Goal: Task Accomplishment & Management: Manage account settings

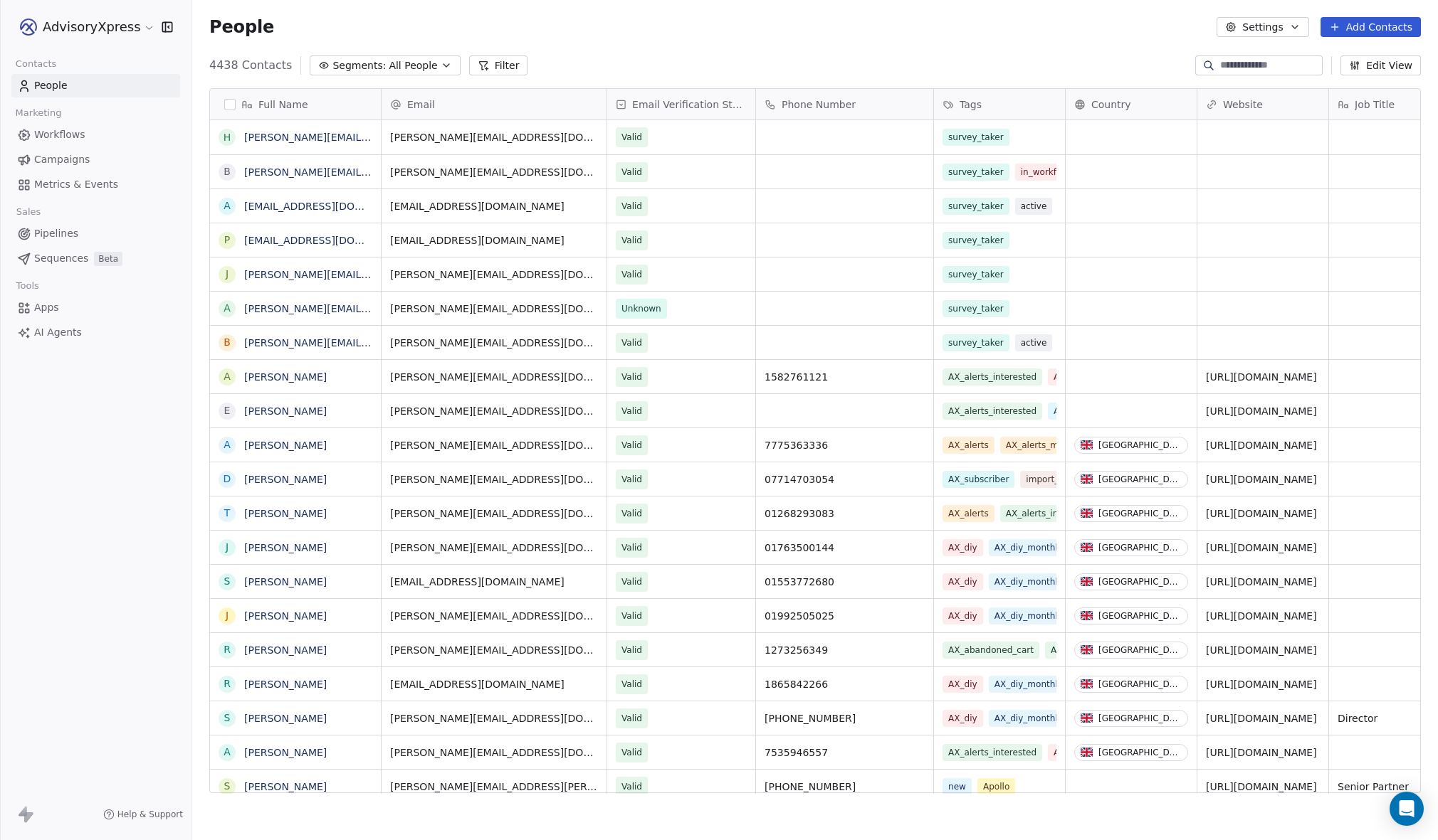
scroll to position [740, 1245]
click at [373, 64] on span "Segments:" at bounding box center [359, 65] width 53 height 15
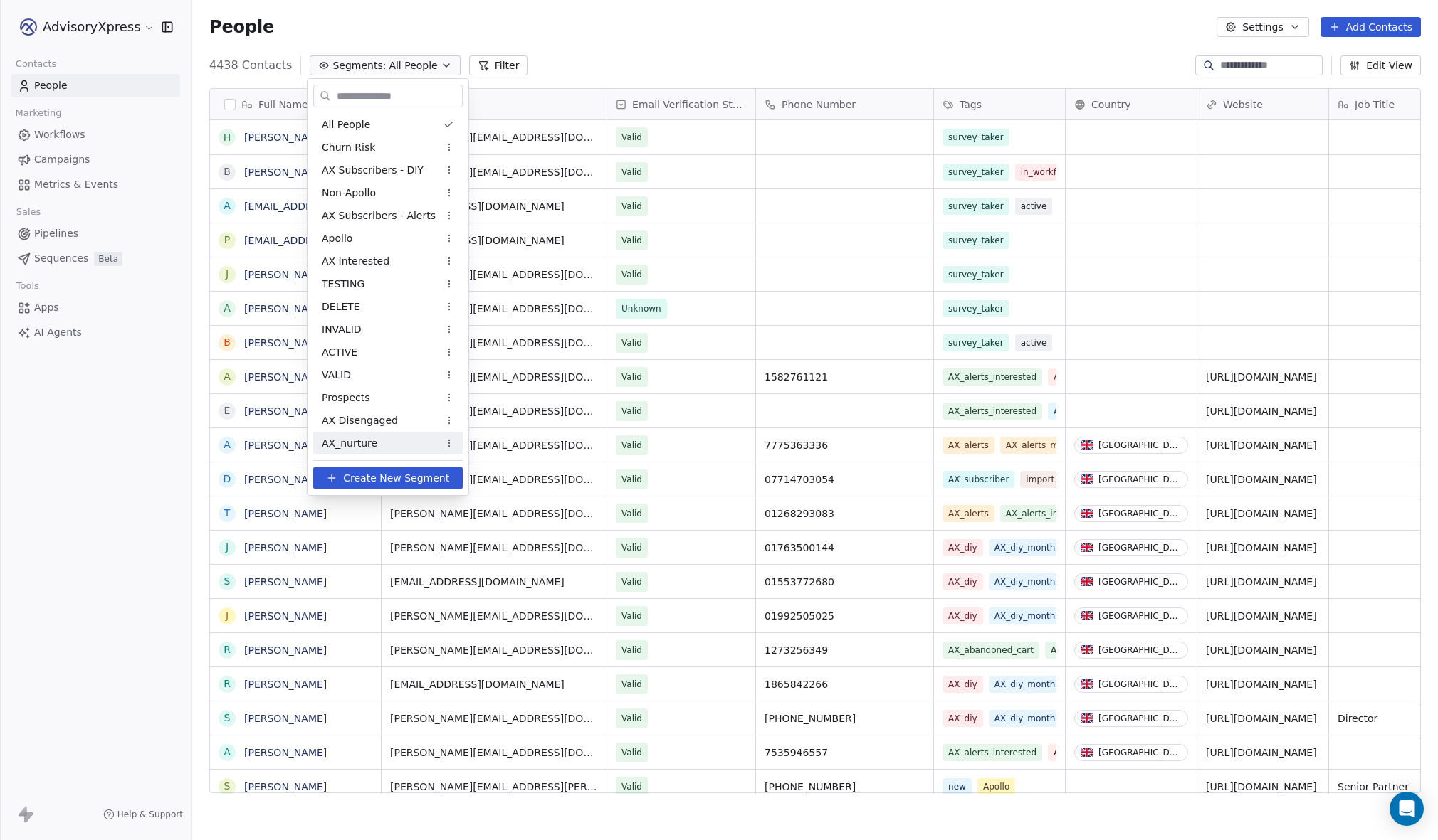
click at [394, 478] on span "Create New Segment" at bounding box center [396, 478] width 106 height 15
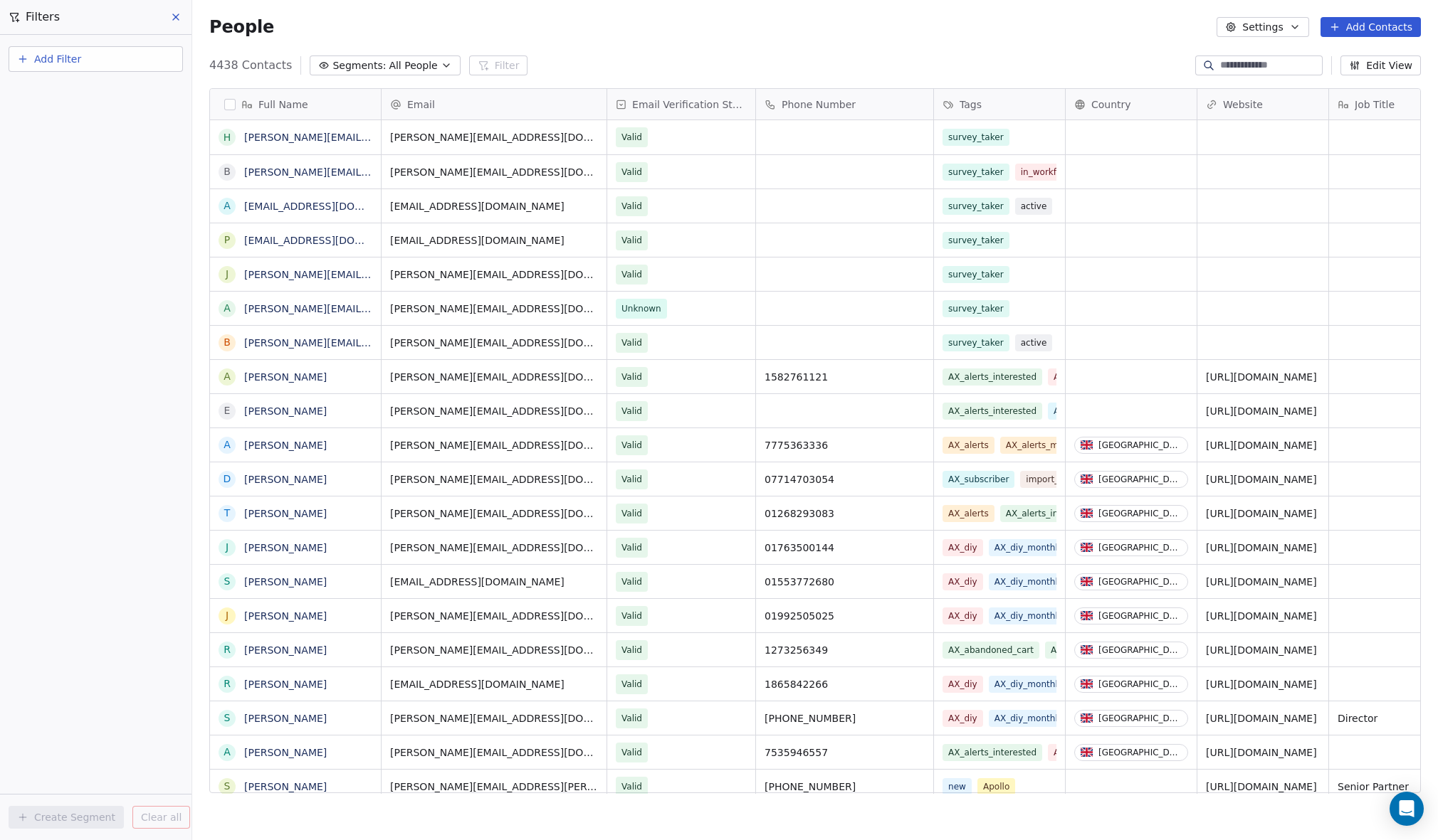
click at [76, 60] on span "Add Filter" at bounding box center [57, 59] width 47 height 15
click at [72, 91] on span "Contact properties" at bounding box center [70, 92] width 92 height 15
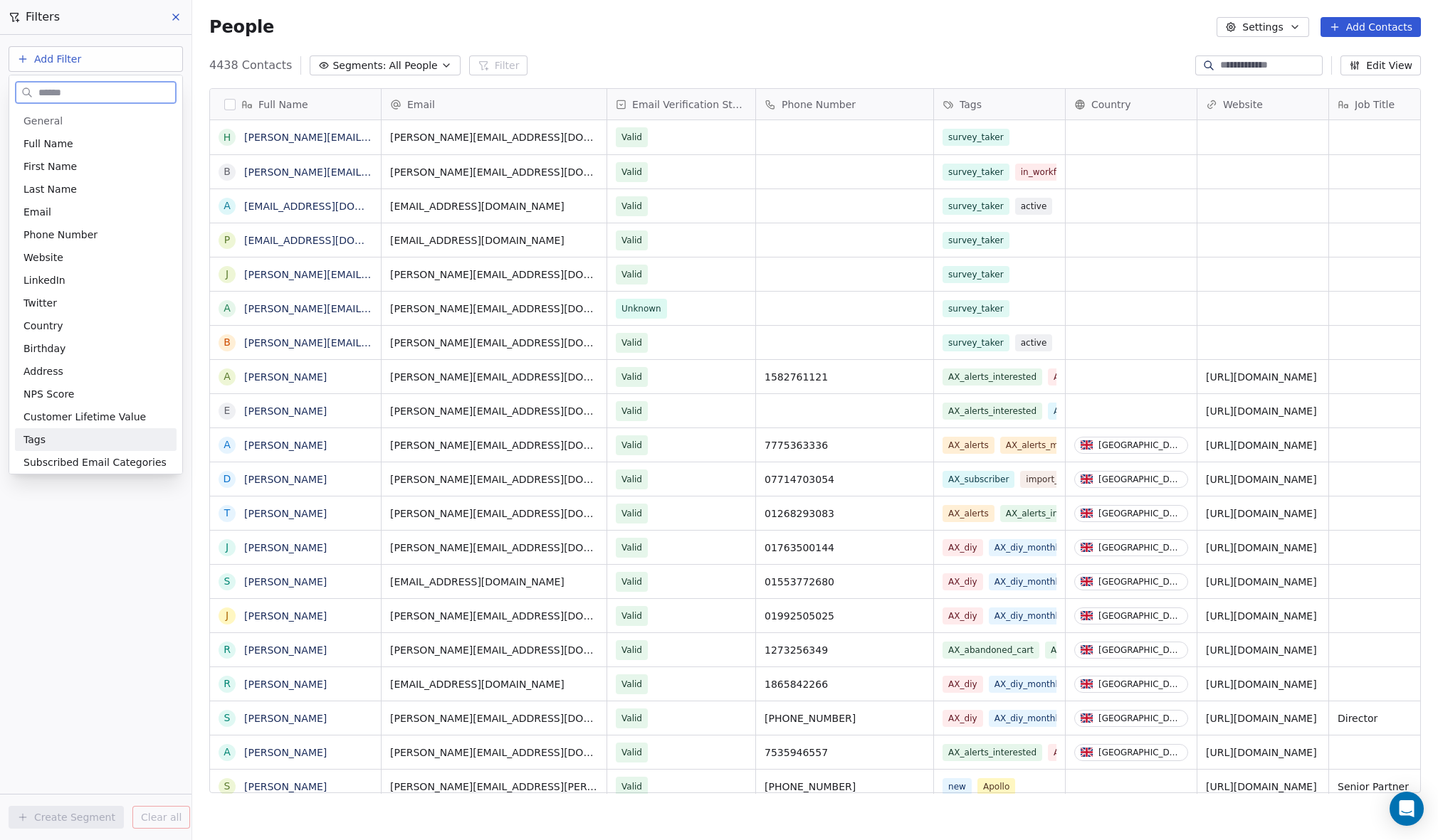
click at [33, 445] on span "Tags" at bounding box center [35, 440] width 22 height 14
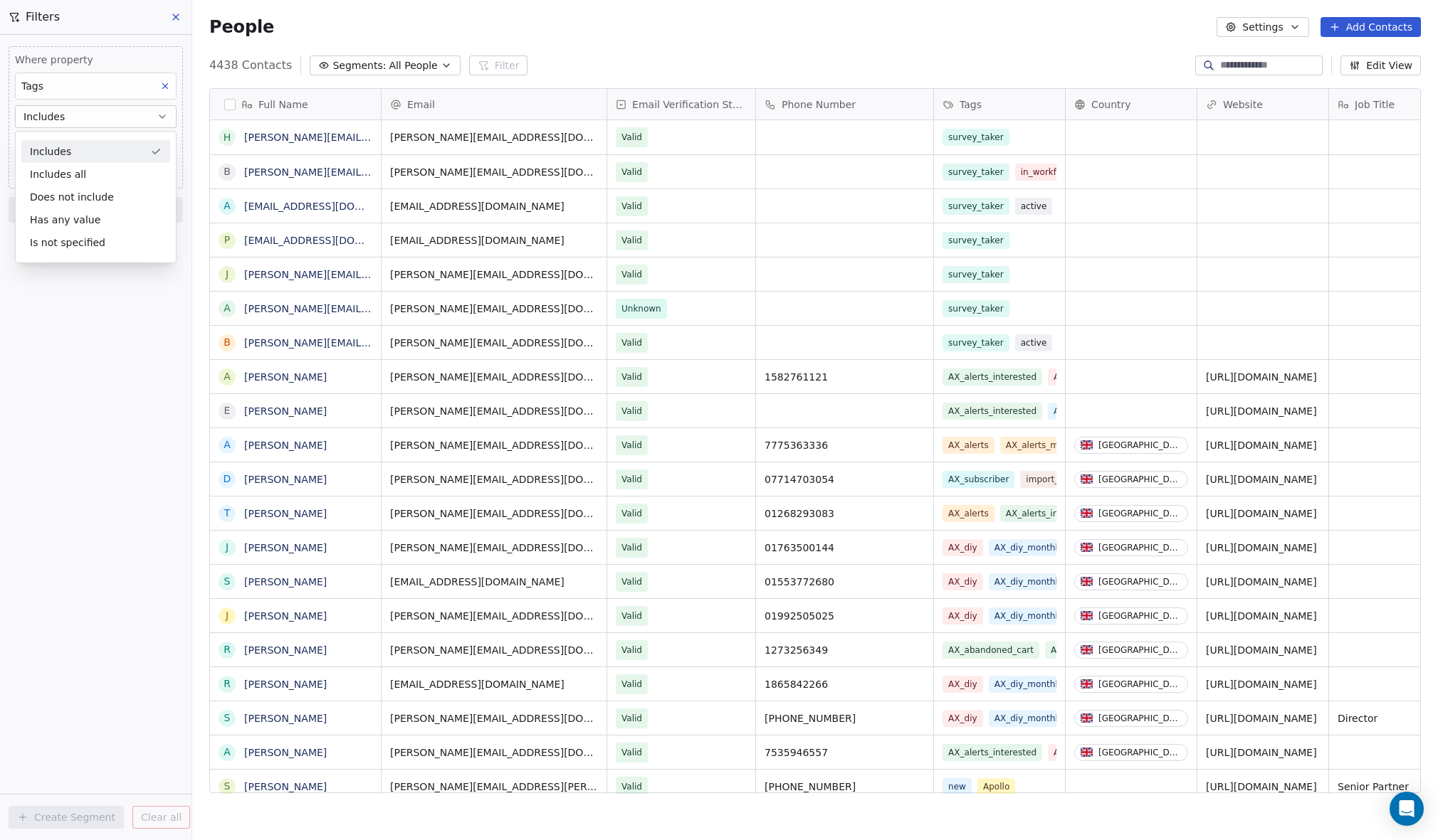
click at [56, 153] on div "Includes" at bounding box center [95, 151] width 149 height 23
click at [56, 144] on body "AdvisoryXpress Contacts People Marketing Workflows Campaigns Metrics & Events S…" at bounding box center [719, 420] width 1438 height 840
type input "***"
click at [37, 275] on button "Suggestions" at bounding box center [35, 274] width 11 height 11
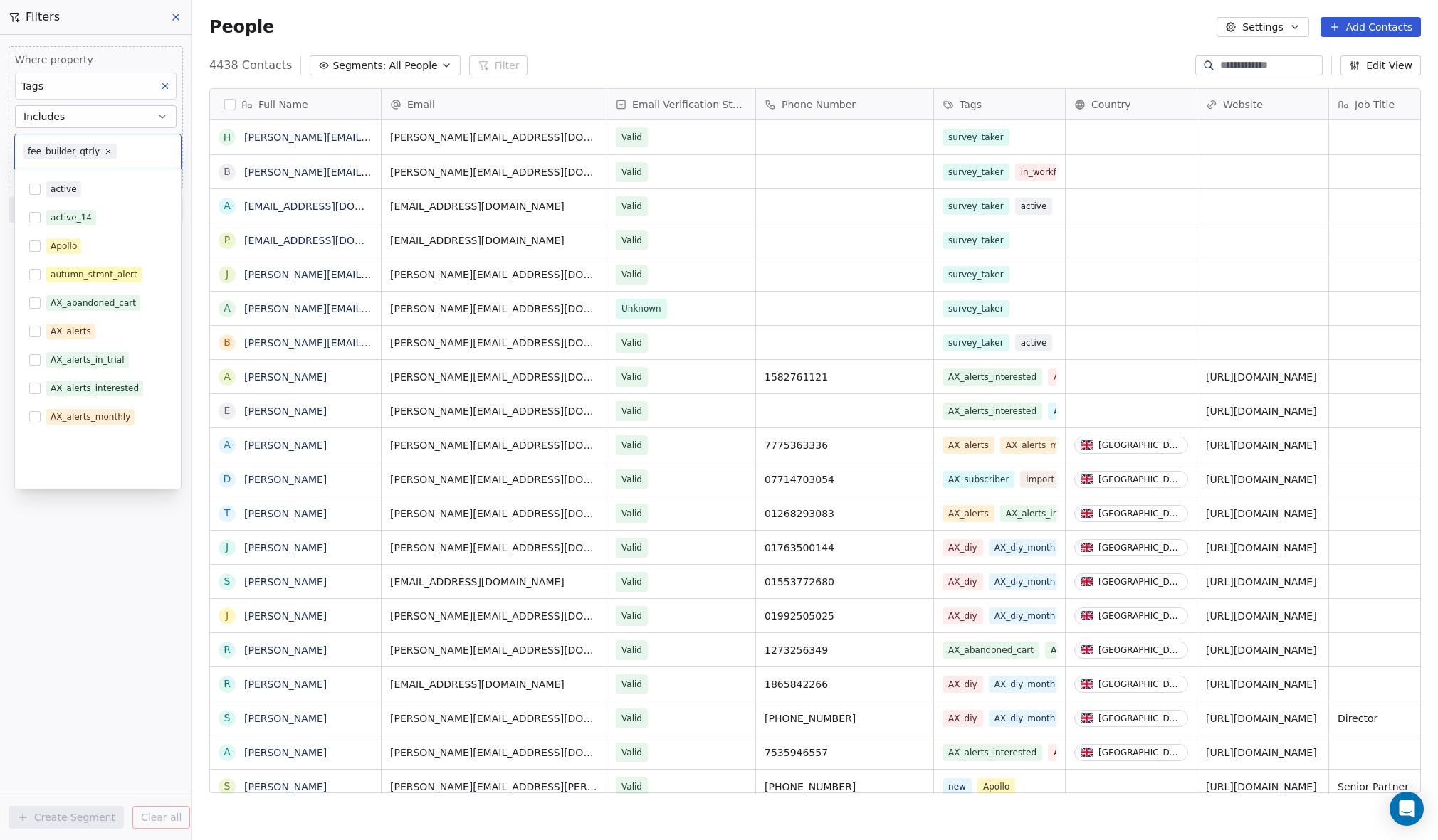
click at [35, 245] on button "Suggestions" at bounding box center [35, 246] width 11 height 11
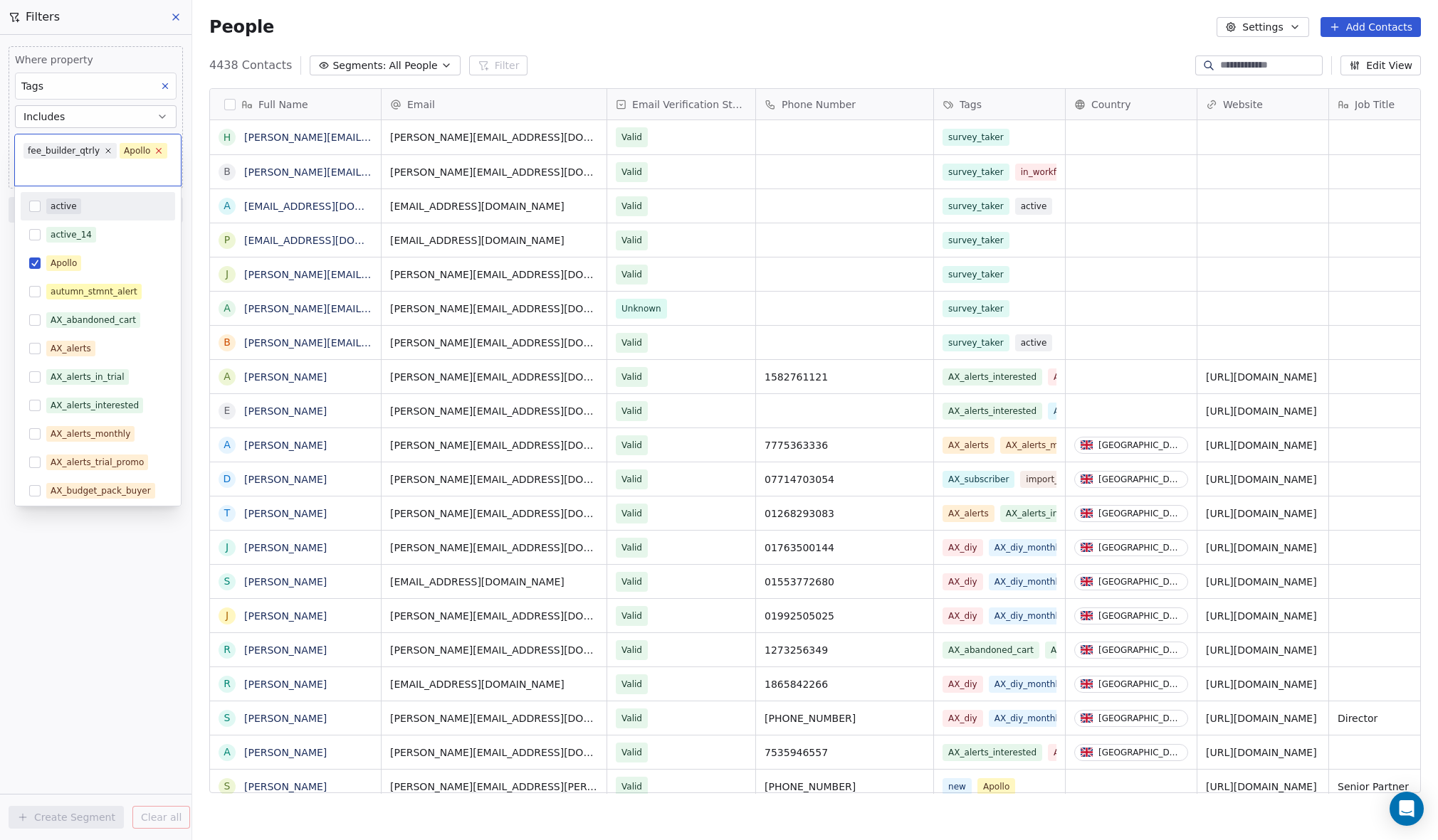
click at [158, 150] on icon at bounding box center [159, 150] width 10 height 10
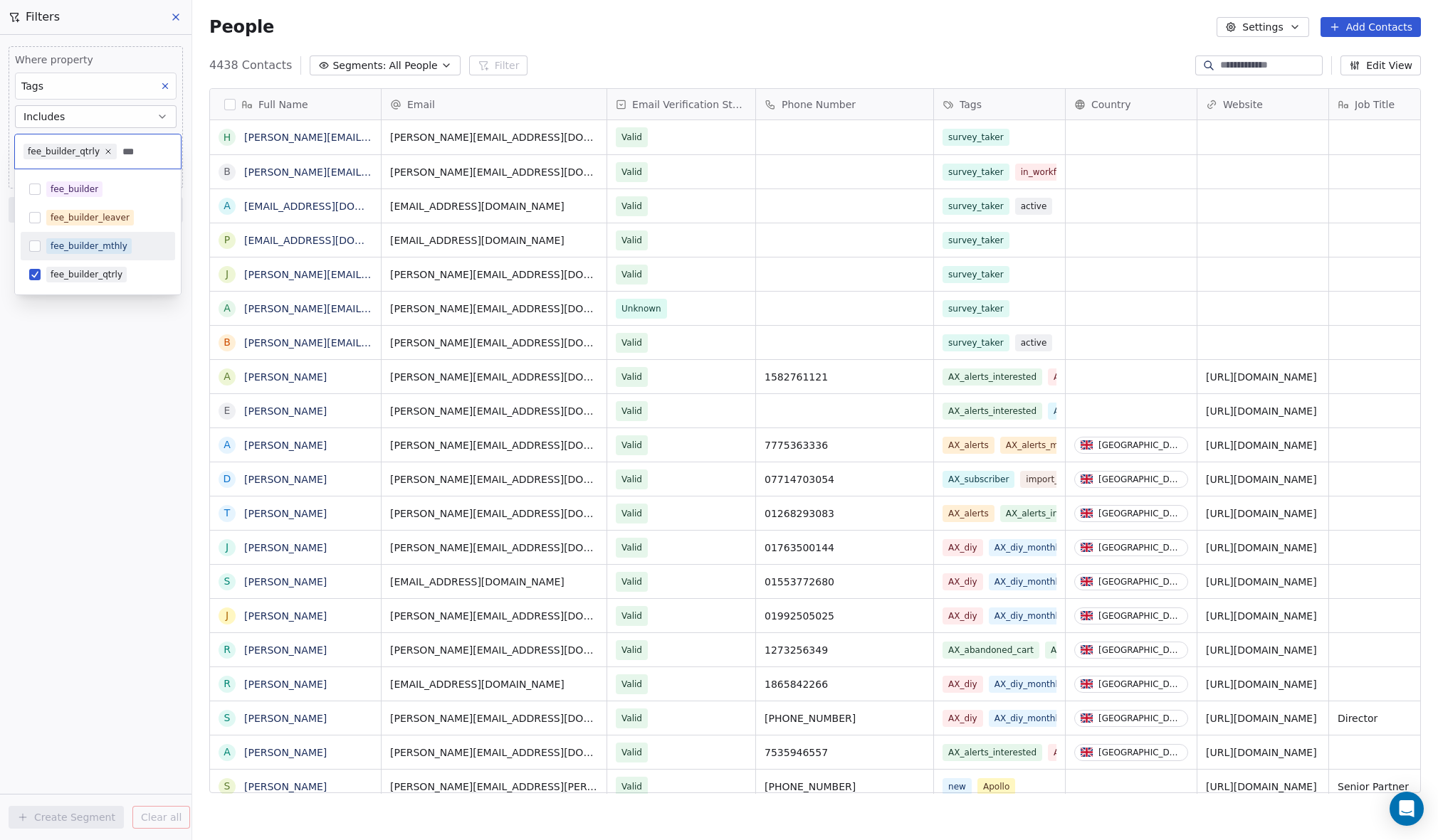
type input "***"
click at [37, 241] on button "Suggestions" at bounding box center [35, 246] width 11 height 11
type input "***"
click at [37, 232] on button "Suggestions" at bounding box center [35, 235] width 11 height 11
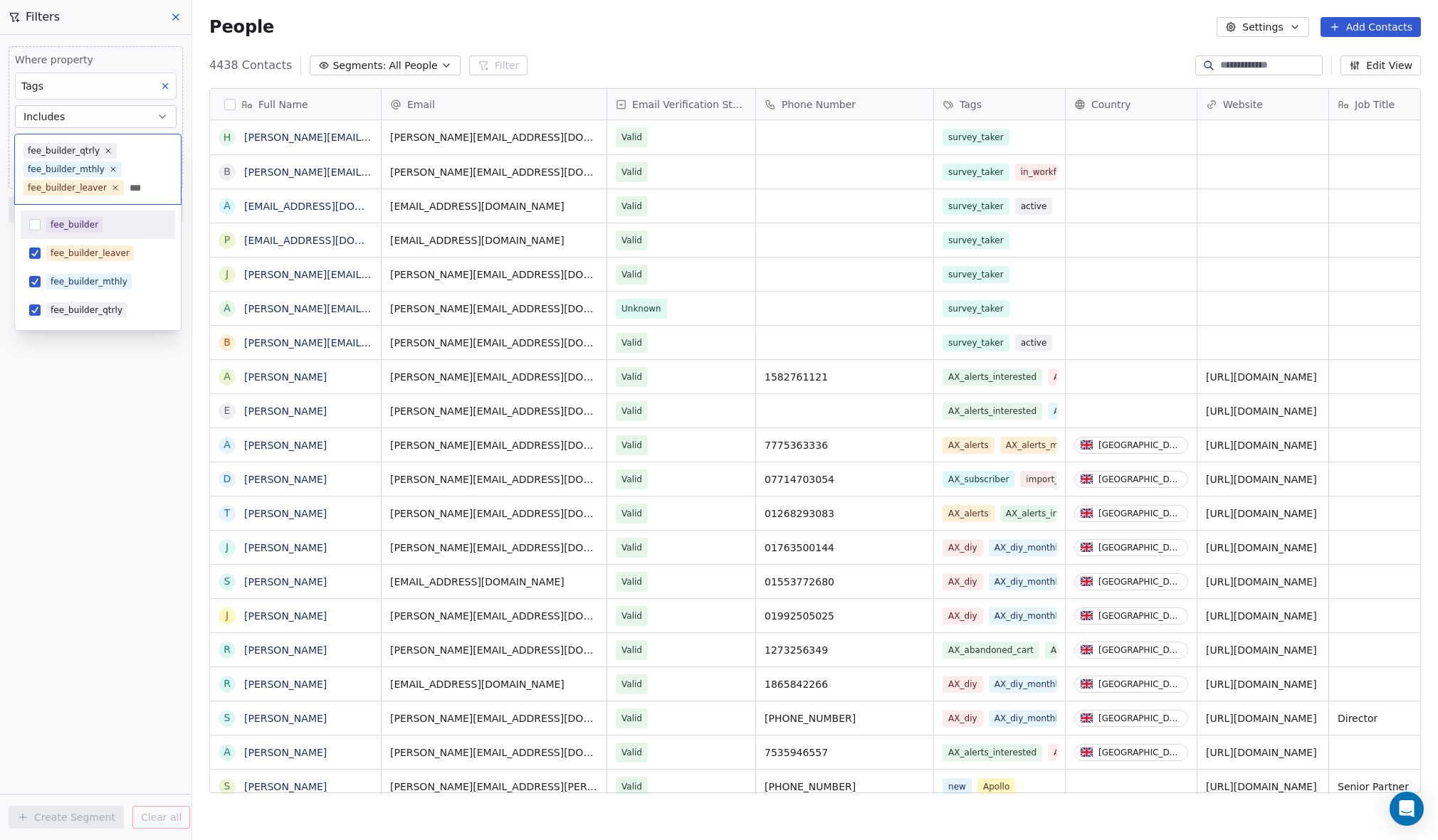
type input "***"
click at [36, 224] on button "Suggestions" at bounding box center [35, 225] width 11 height 11
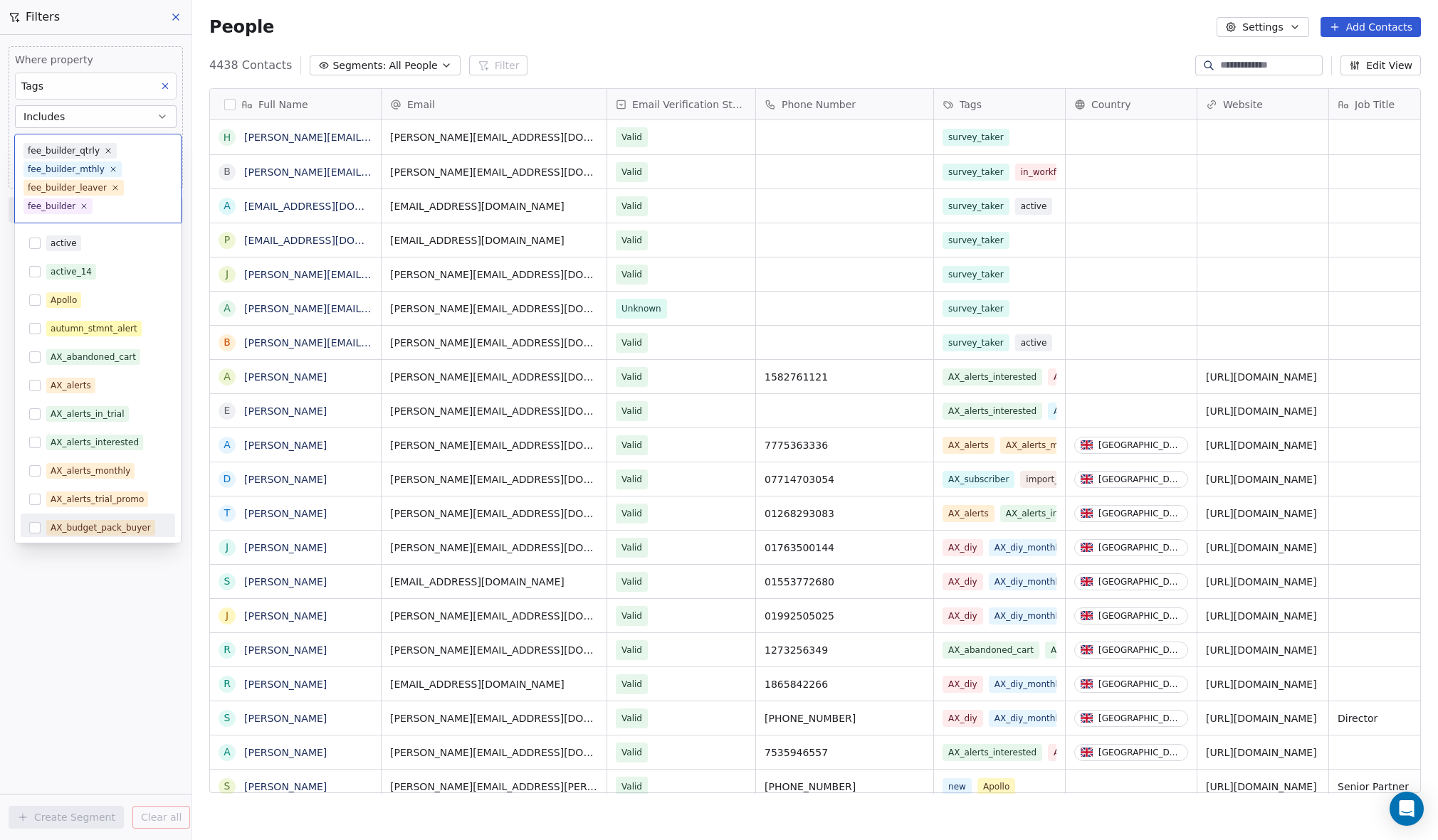
click at [93, 581] on html "AdvisoryXpress Contacts People Marketing Workflows Campaigns Metrics & Events S…" at bounding box center [719, 420] width 1438 height 840
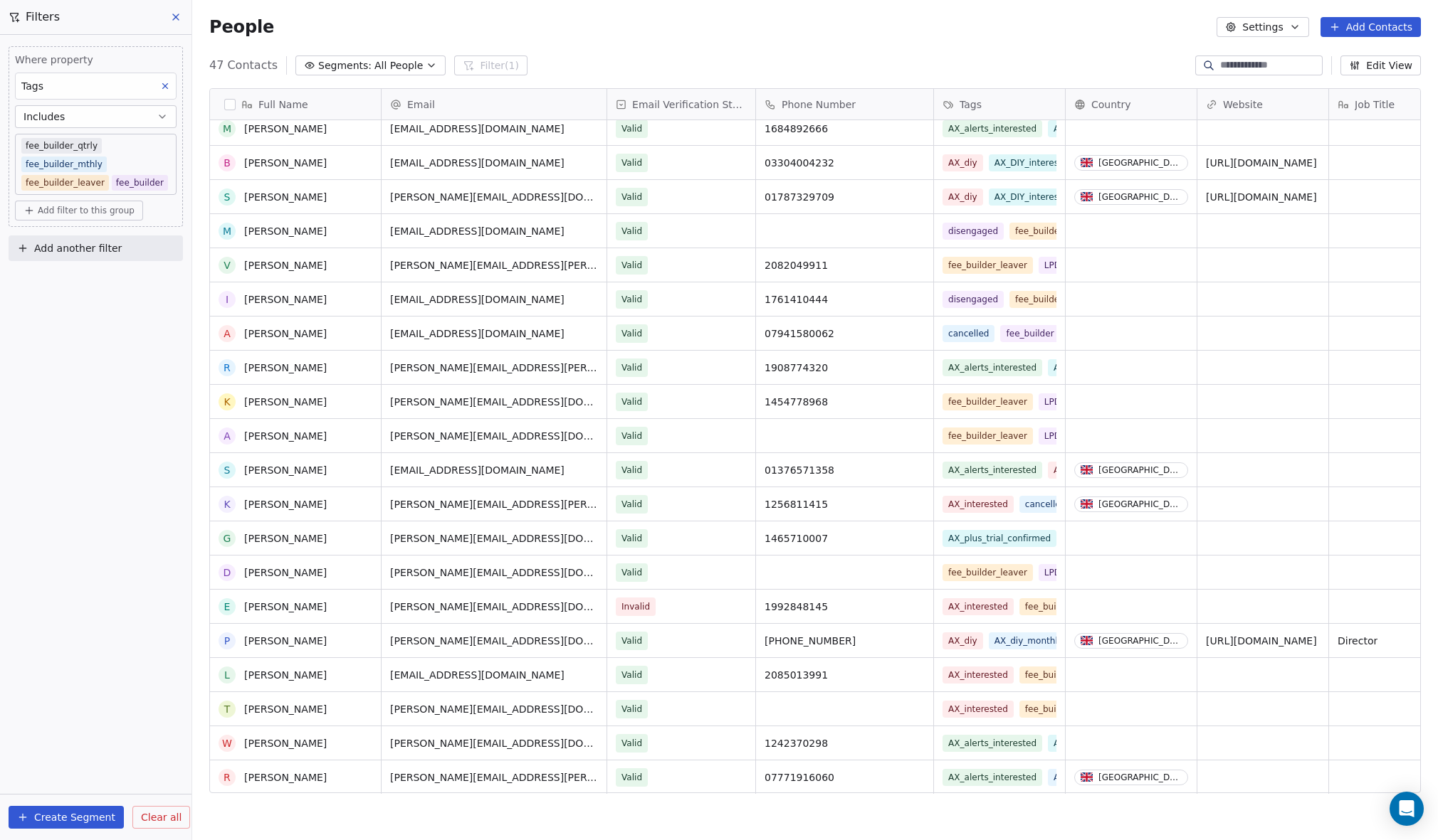
scroll to position [931, 0]
click at [277, 605] on link "[PERSON_NAME]" at bounding box center [286, 607] width 83 height 11
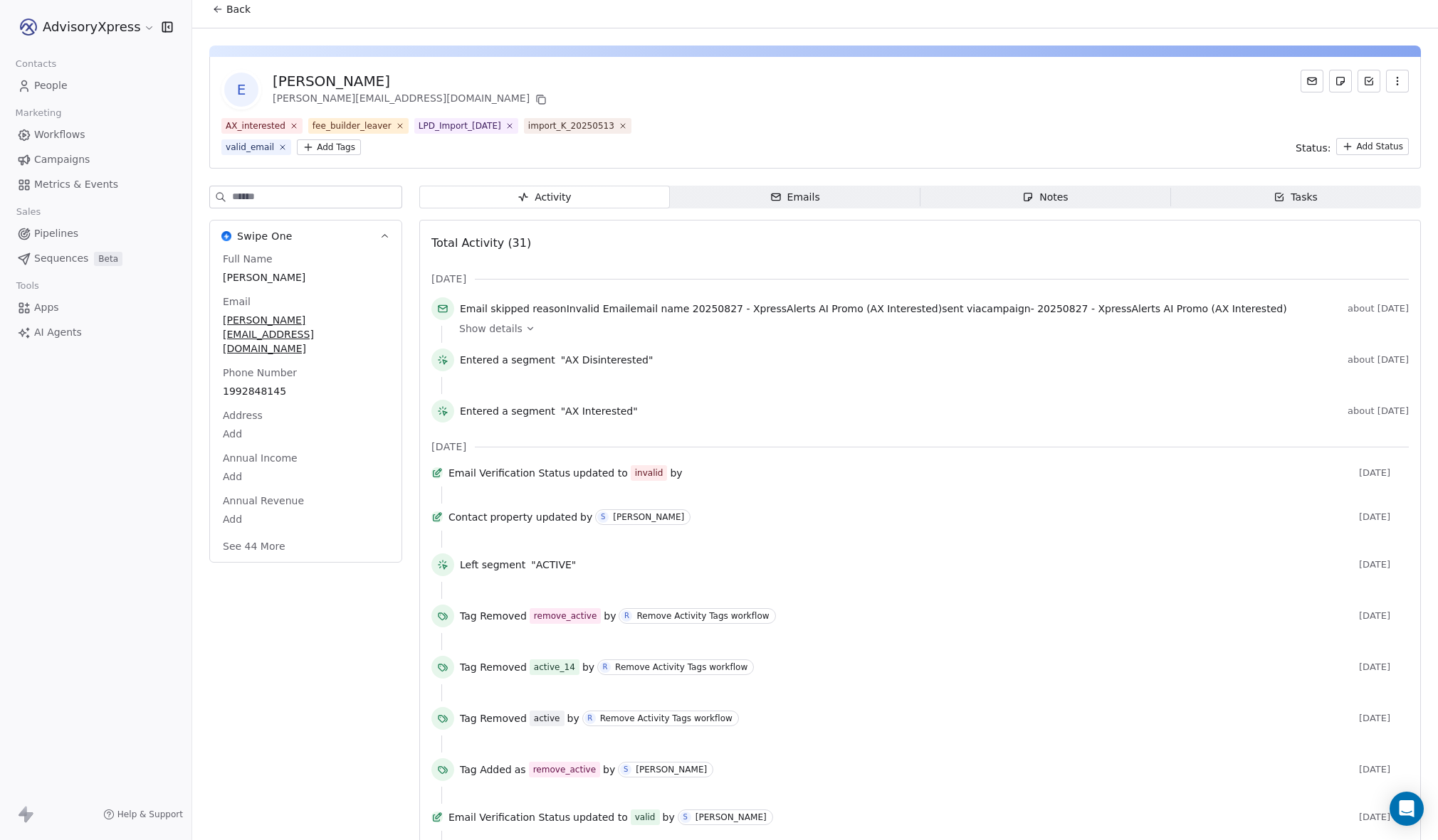
scroll to position [10, 0]
click at [235, 19] on button "Back" at bounding box center [232, 8] width 56 height 25
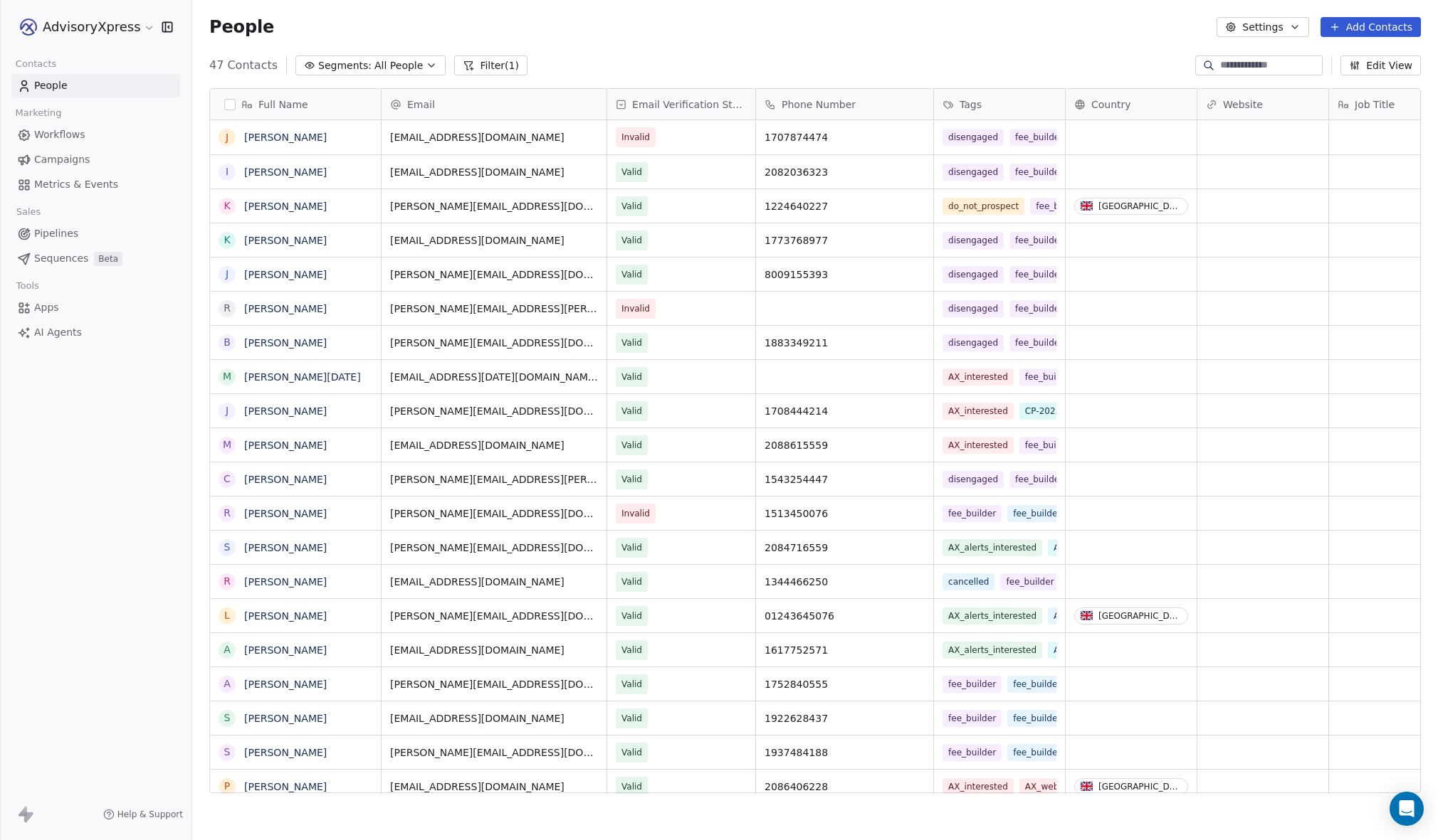
click at [1296, 27] on icon "button" at bounding box center [1295, 27] width 6 height 3
click at [1258, 119] on span "Export" at bounding box center [1269, 126] width 33 height 15
click at [353, 61] on span "Segments:" at bounding box center [345, 65] width 53 height 15
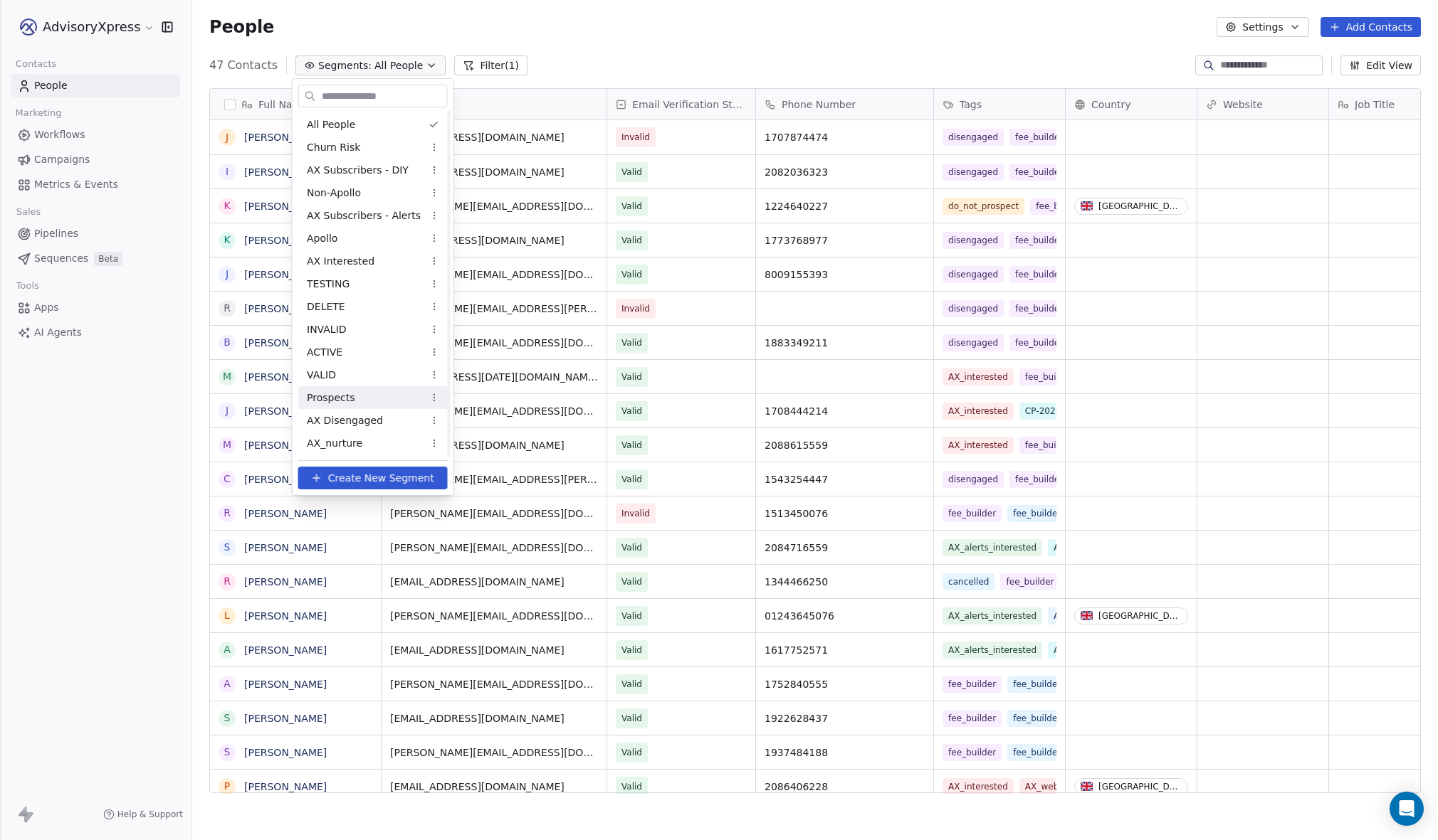
scroll to position [6, 0]
click at [345, 482] on span "Create New Segment" at bounding box center [380, 478] width 106 height 15
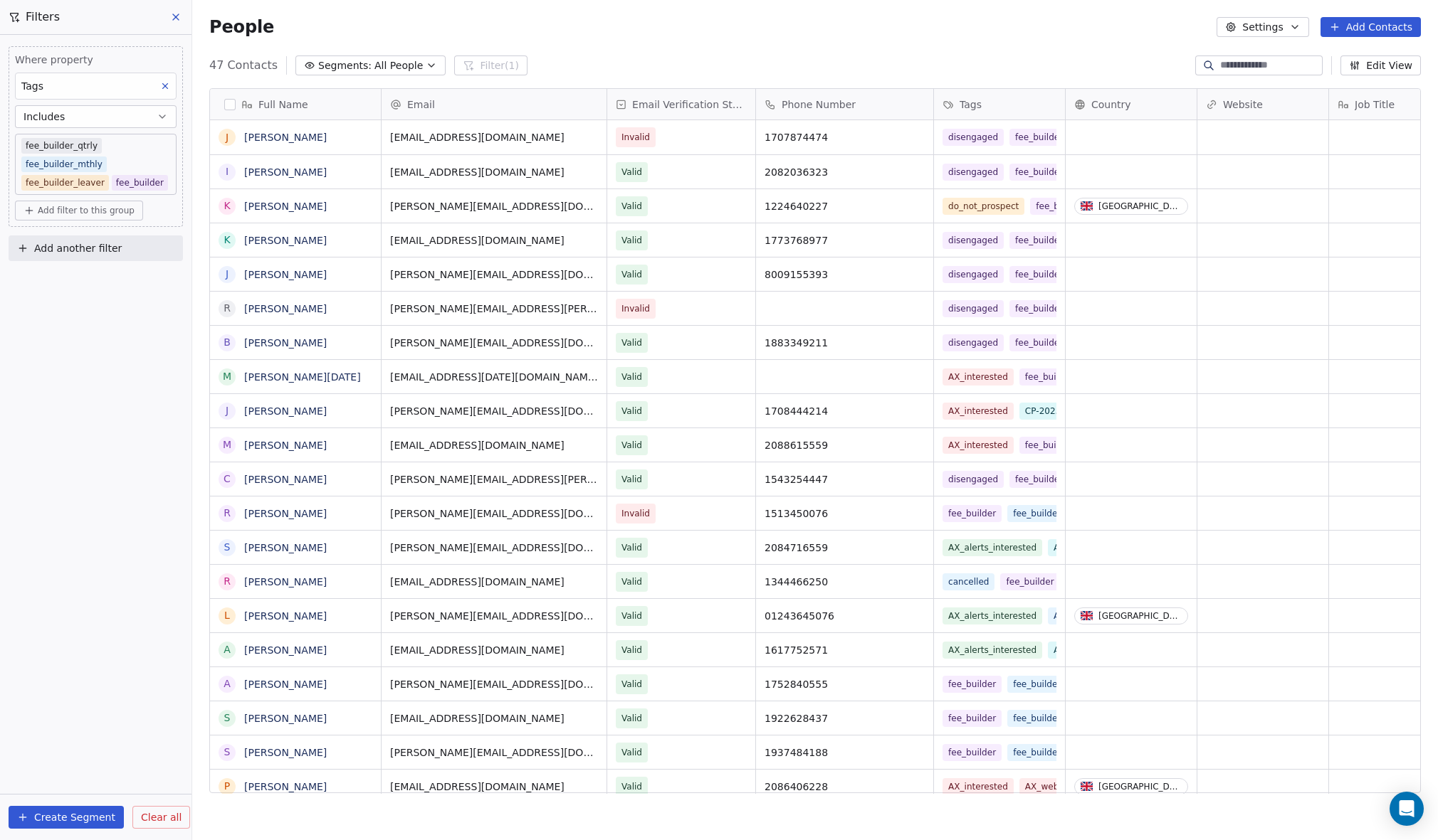
click at [45, 815] on button "Create Segment" at bounding box center [66, 817] width 115 height 23
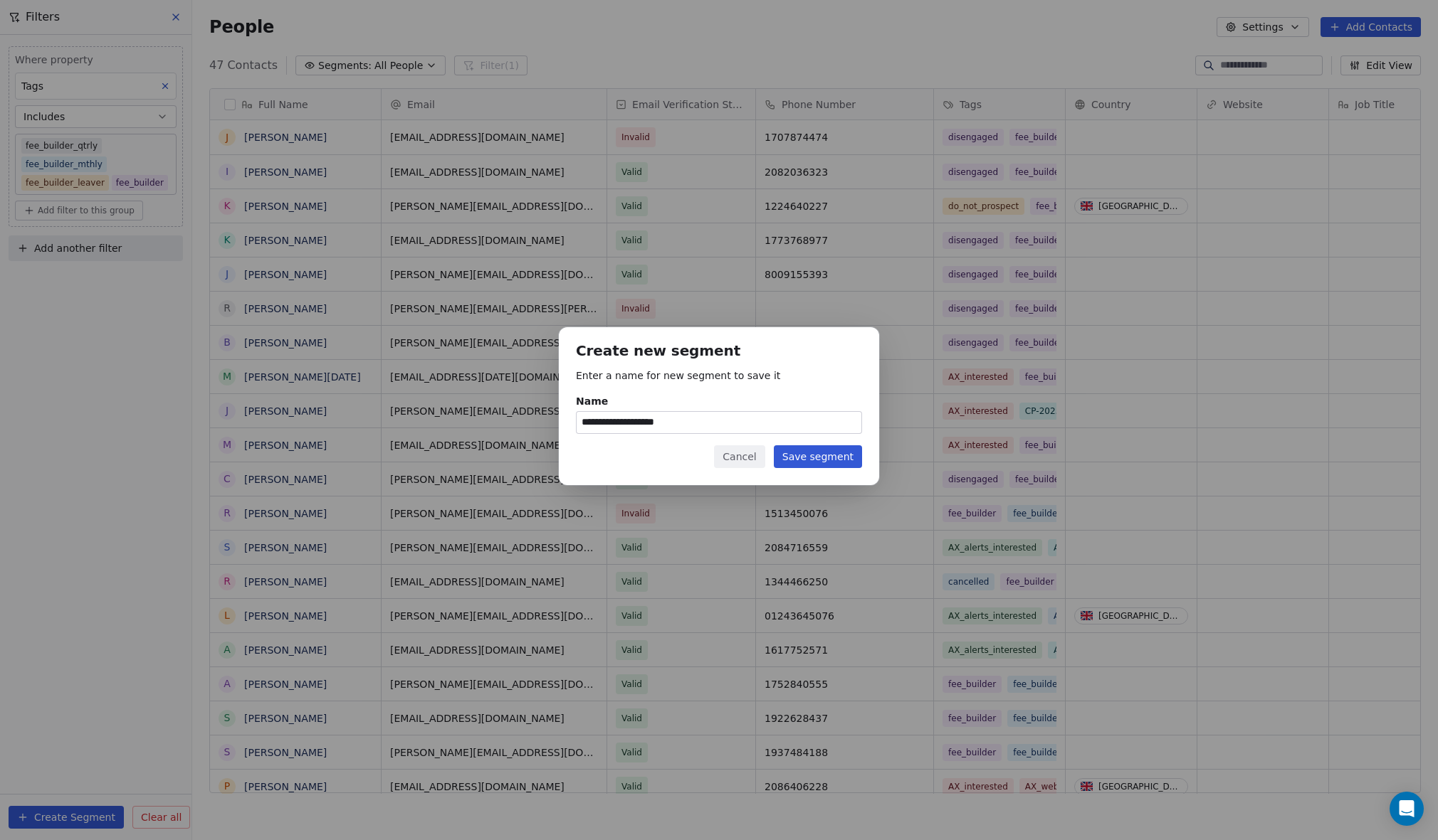
type input "**********"
click at [832, 460] on button "Save segment" at bounding box center [817, 457] width 88 height 23
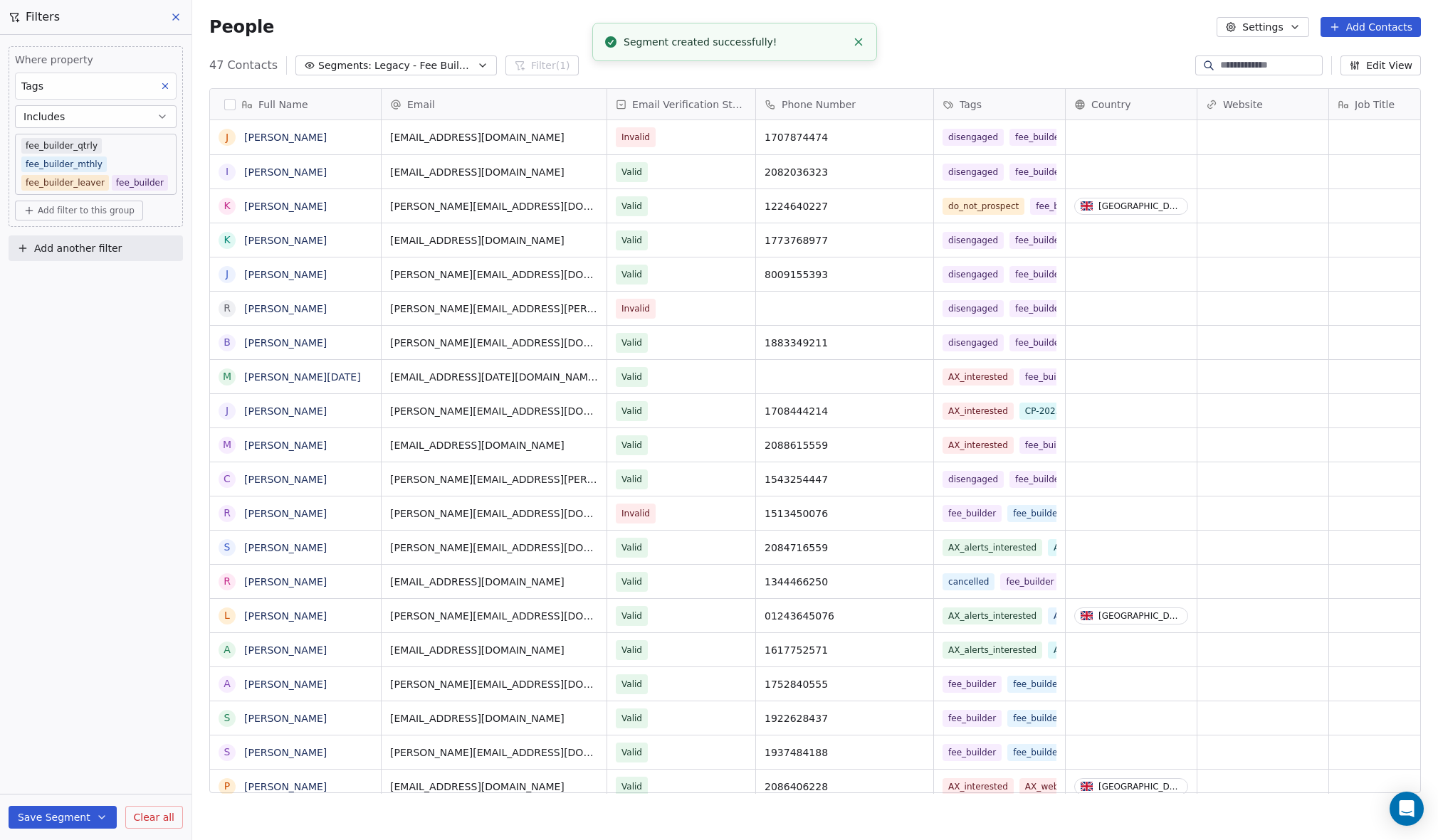
click at [958, 66] on div "47 Contacts Segments: Legacy - Fee Builder Filter (1) Edit View" at bounding box center [815, 65] width 1245 height 23
click at [231, 100] on button "button" at bounding box center [230, 104] width 11 height 11
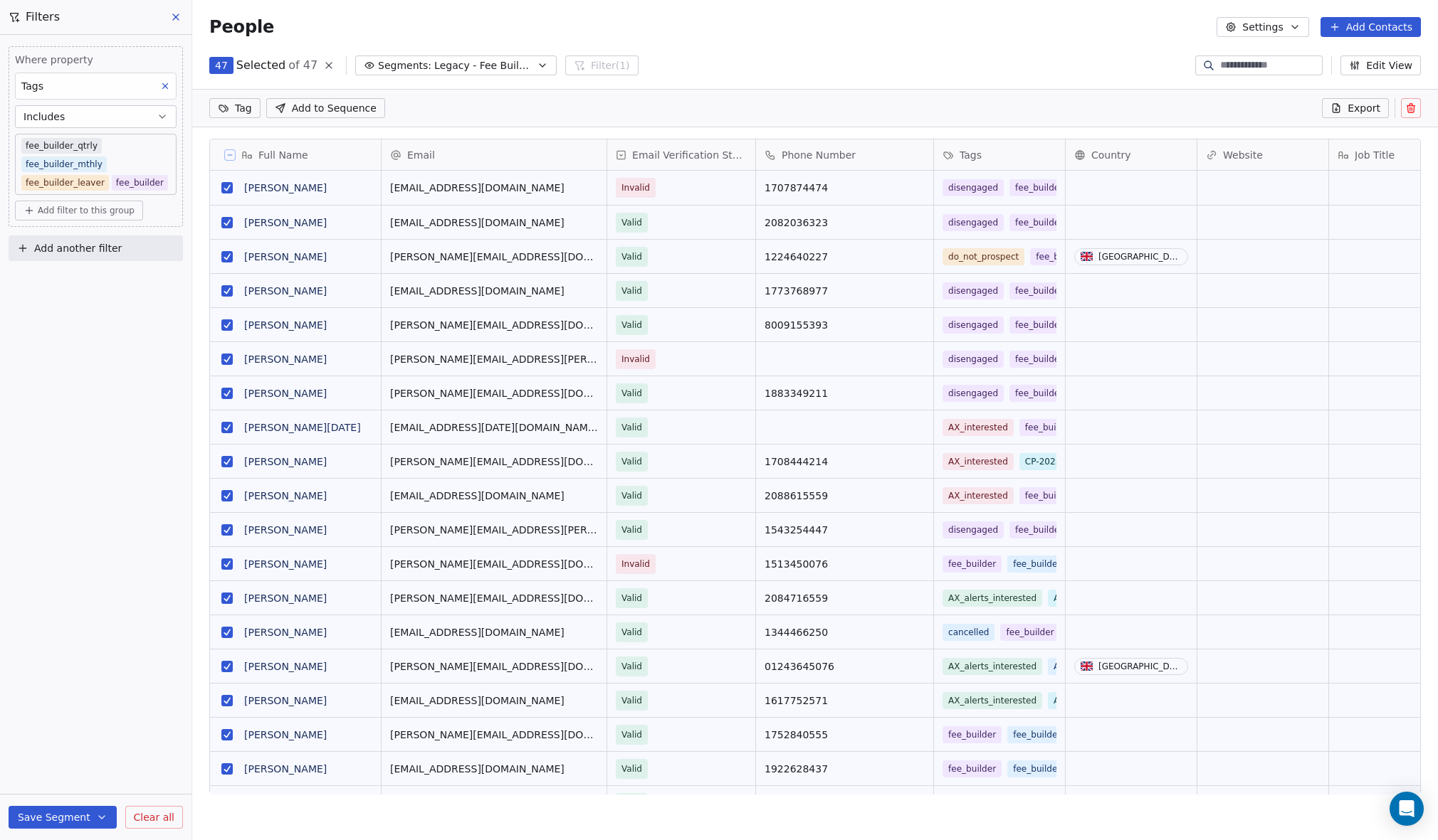
scroll to position [690, 1245]
click at [1339, 106] on icon at bounding box center [1339, 105] width 2 height 2
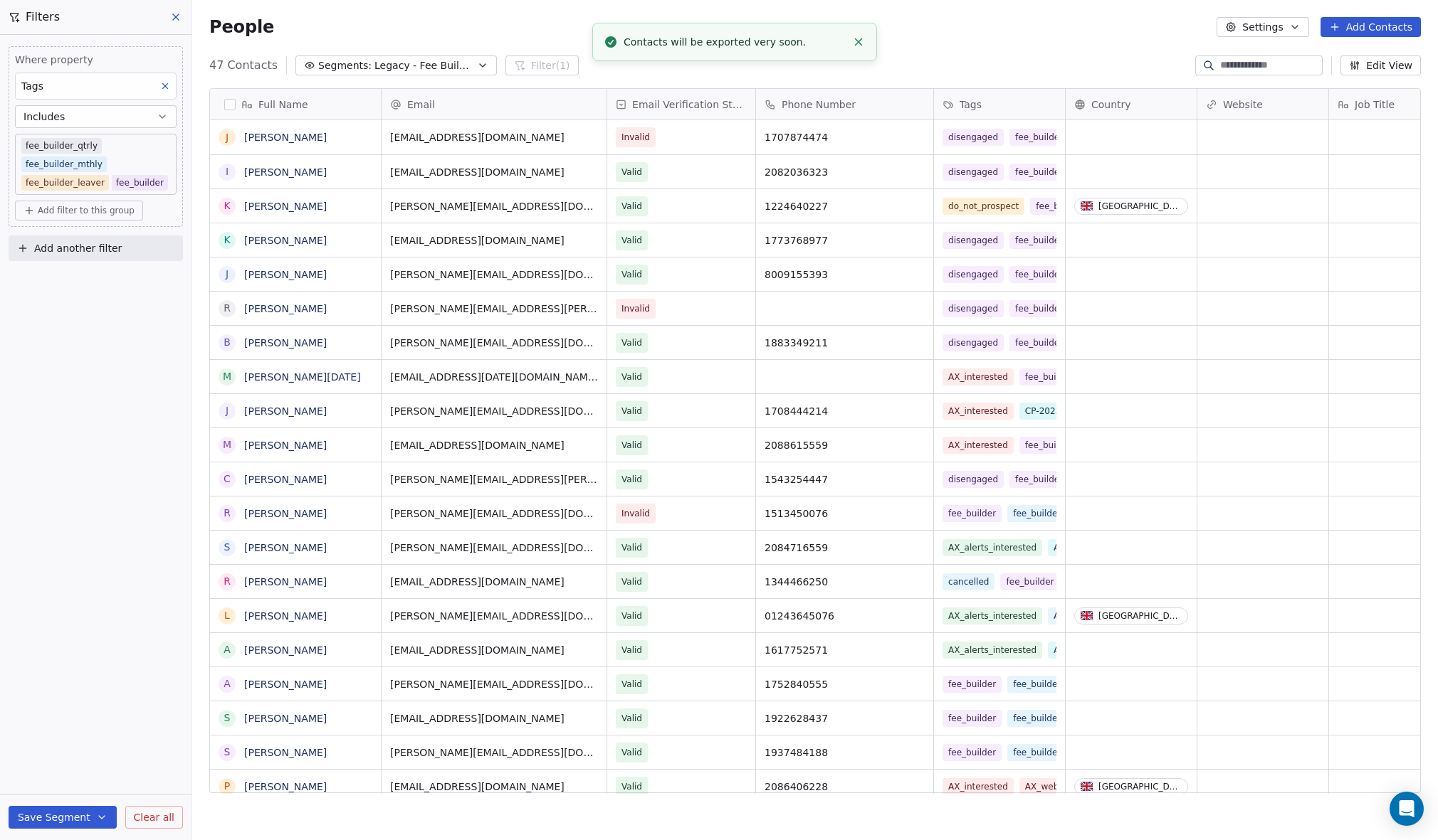
scroll to position [740, 1245]
drag, startPoint x: 858, startPoint y: 87, endPoint x: 858, endPoint y: 68, distance: 19.0
click at [858, 60] on li "Your export is ready, please click here to download" at bounding box center [735, 41] width 285 height 37
click at [860, 41] on icon "Close toast" at bounding box center [859, 41] width 13 height 13
click at [859, 45] on icon "Close toast" at bounding box center [859, 42] width 13 height 13
